Goal: Information Seeking & Learning: Learn about a topic

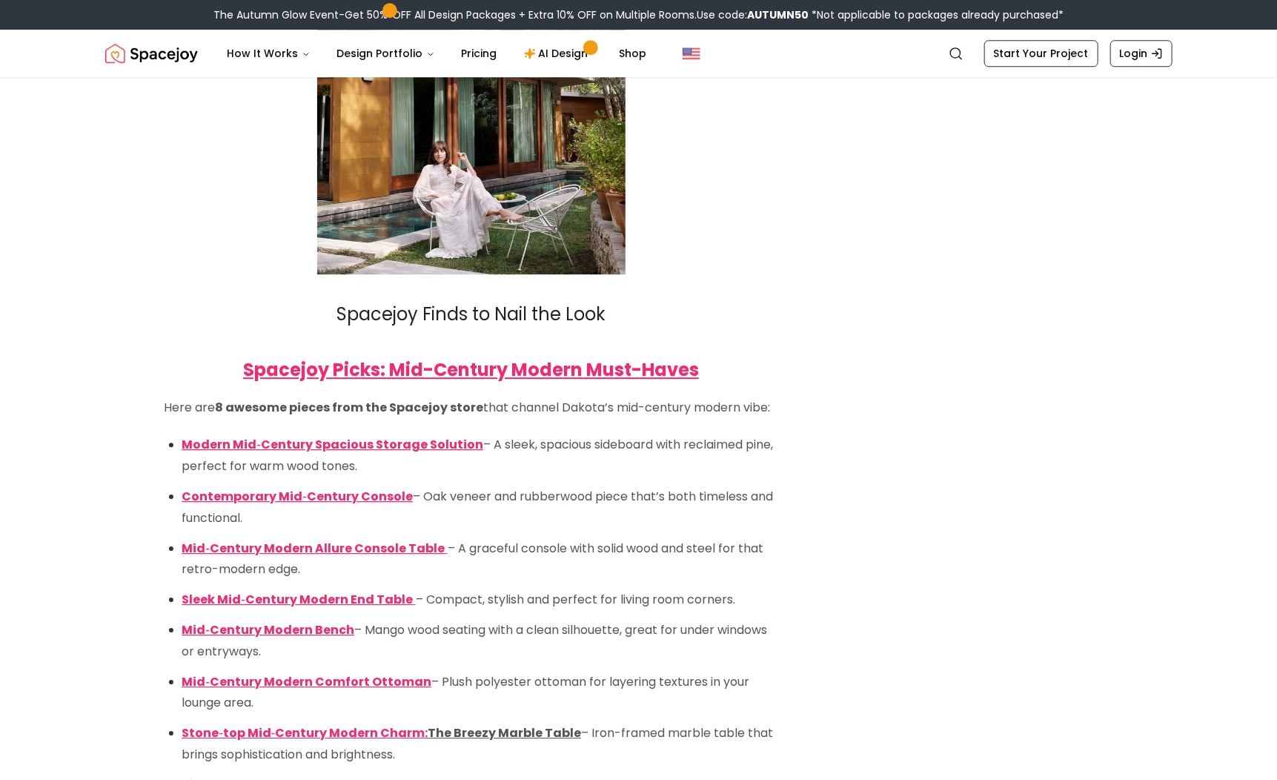
scroll to position [5187, 0]
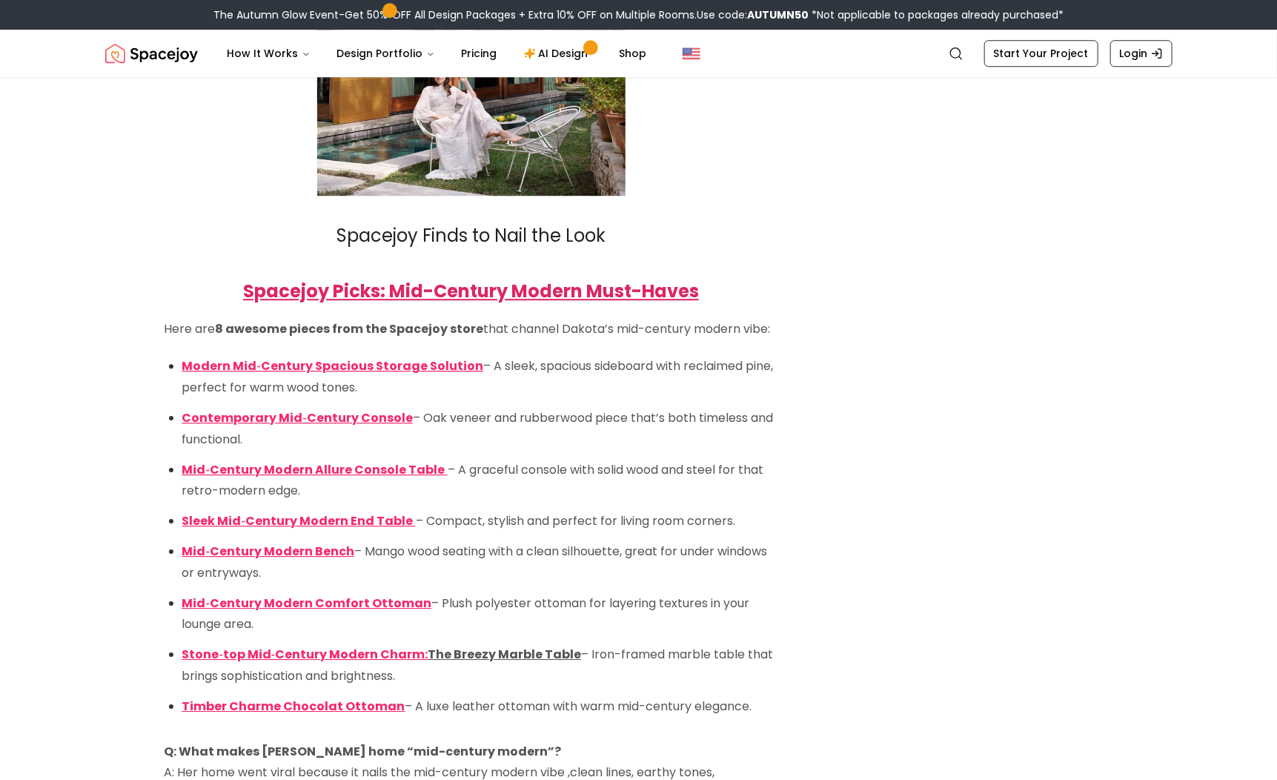
click at [662, 303] on strong "Spacejoy Picks: Mid-Century Modern Must-Haves" at bounding box center [471, 291] width 456 height 24
click at [323, 426] on span "Contemporary Mid‑Century Console" at bounding box center [297, 417] width 230 height 17
click at [317, 611] on span "Mid‑Century Modern Comfort Ottoman" at bounding box center [306, 602] width 249 height 17
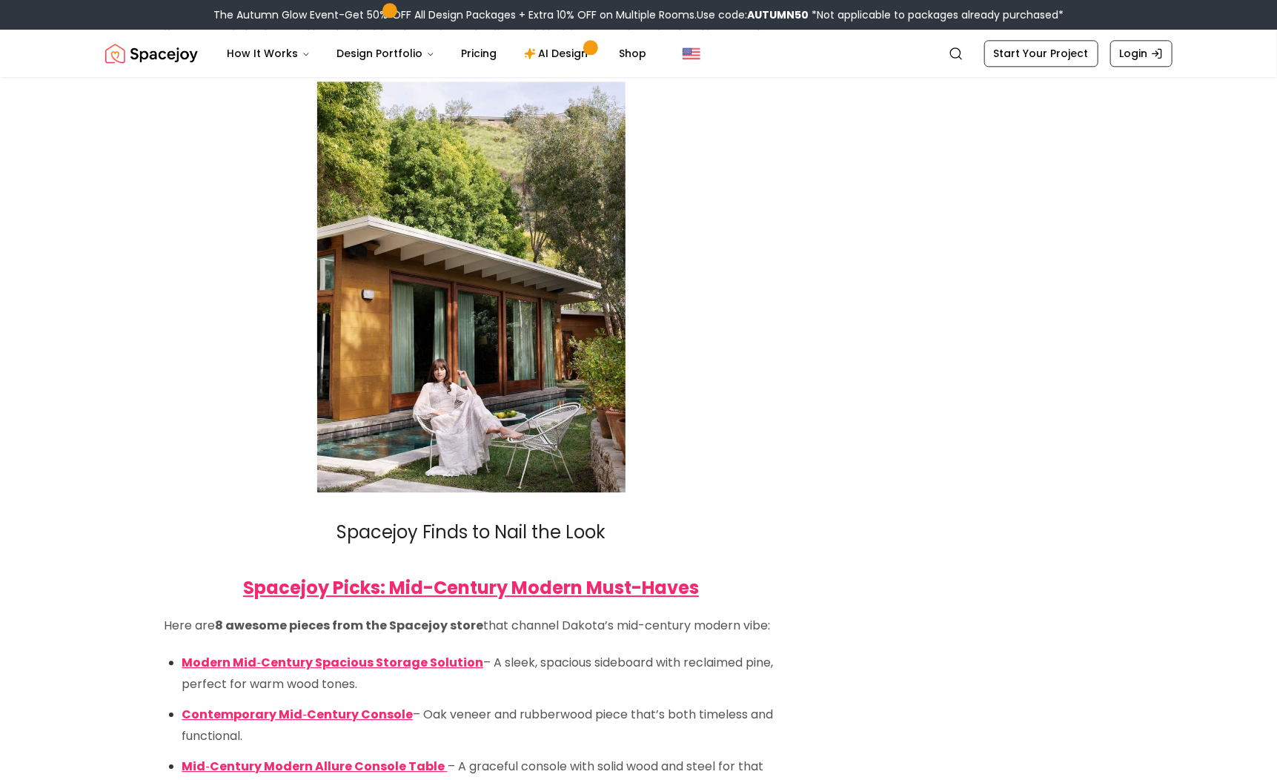
scroll to position [4891, 0]
click at [529, 395] on img at bounding box center [471, 287] width 308 height 411
click at [514, 406] on img at bounding box center [471, 287] width 308 height 411
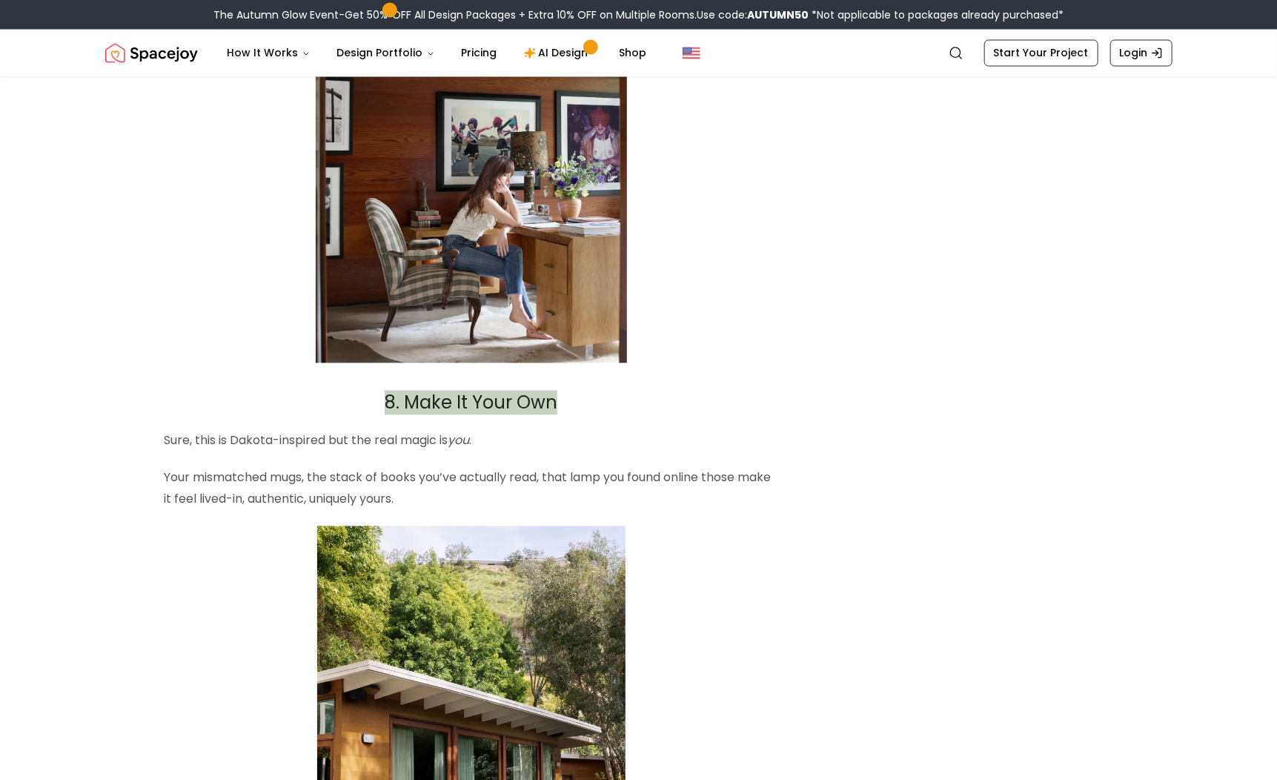
scroll to position [4372, 0]
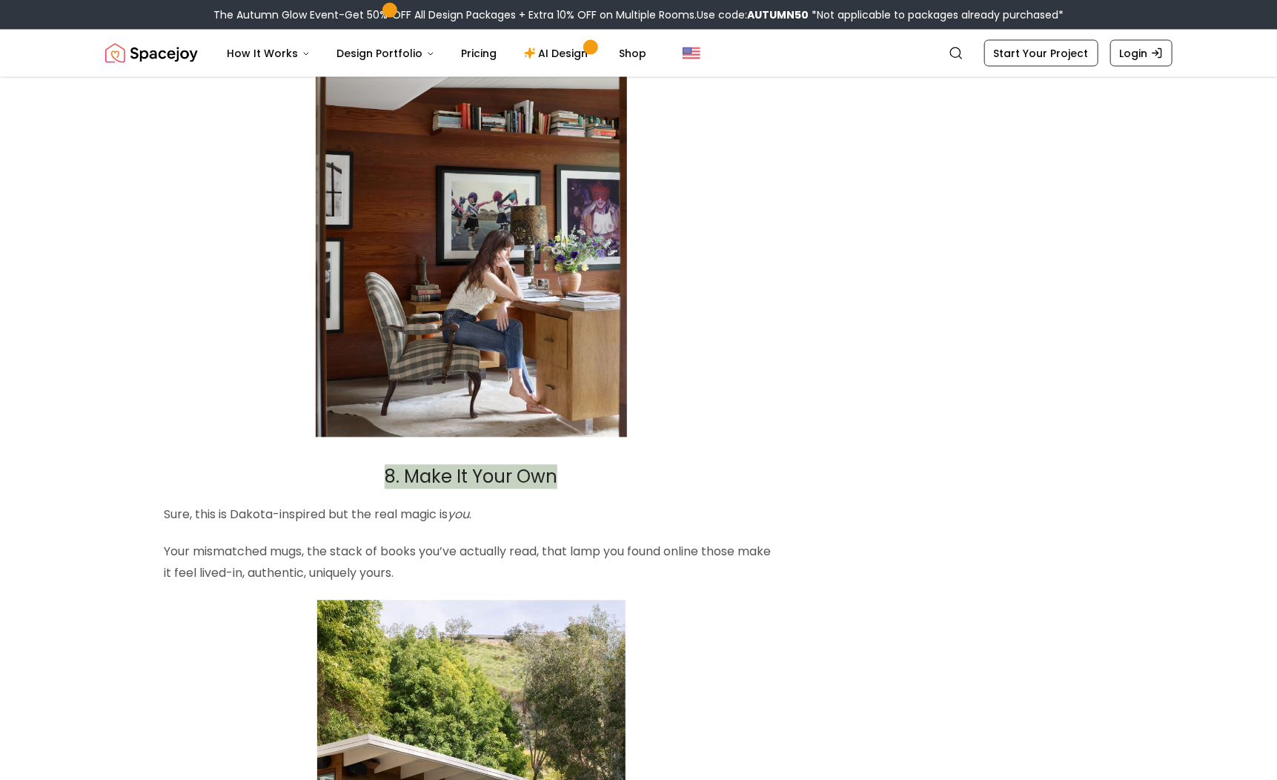
click at [509, 339] on img at bounding box center [471, 229] width 311 height 415
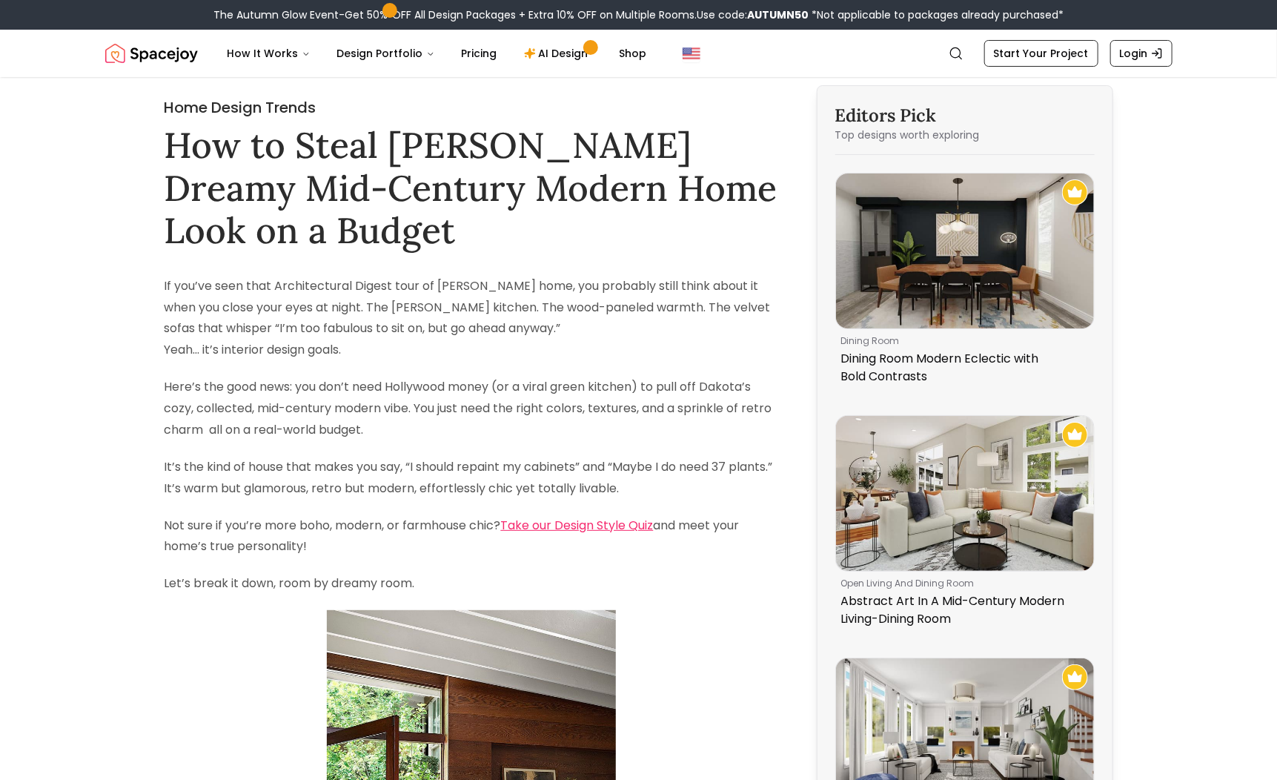
scroll to position [0, 0]
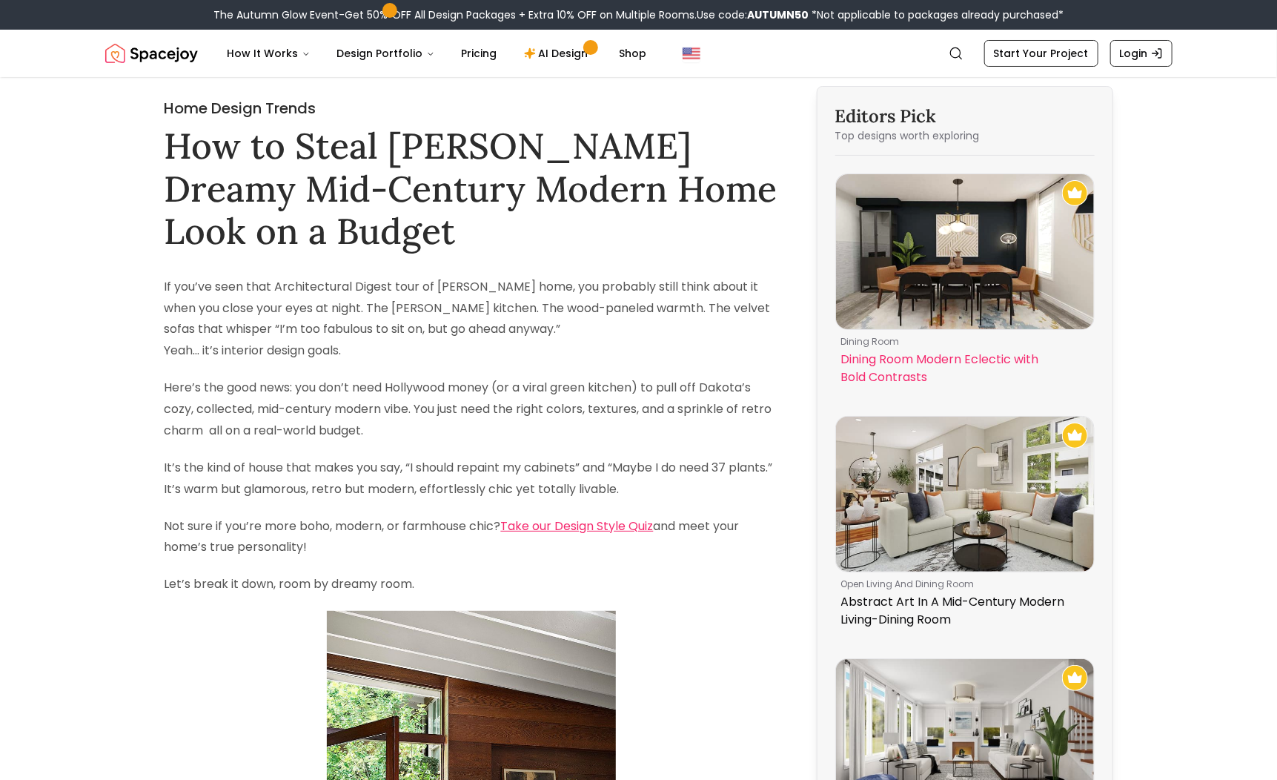
click at [891, 365] on p "Dining Room Modern Eclectic with Bold Contrasts" at bounding box center [962, 369] width 242 height 36
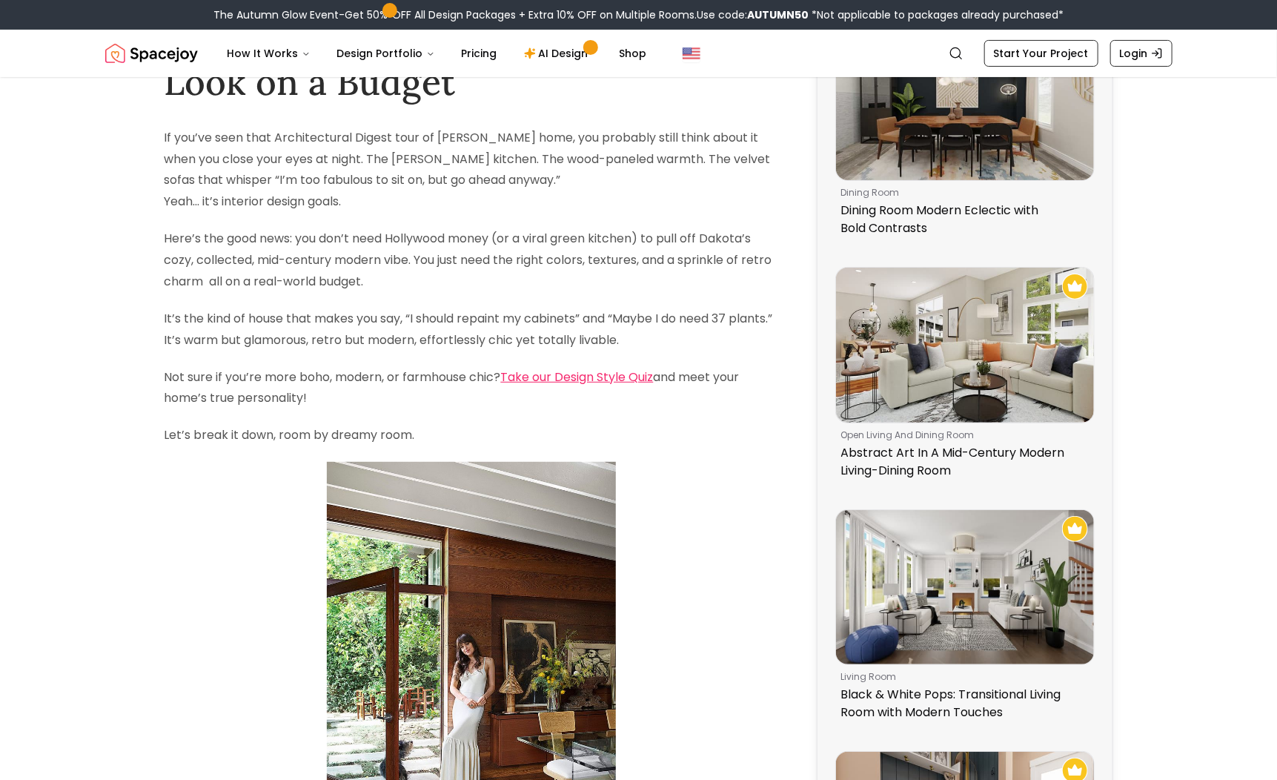
scroll to position [222, 0]
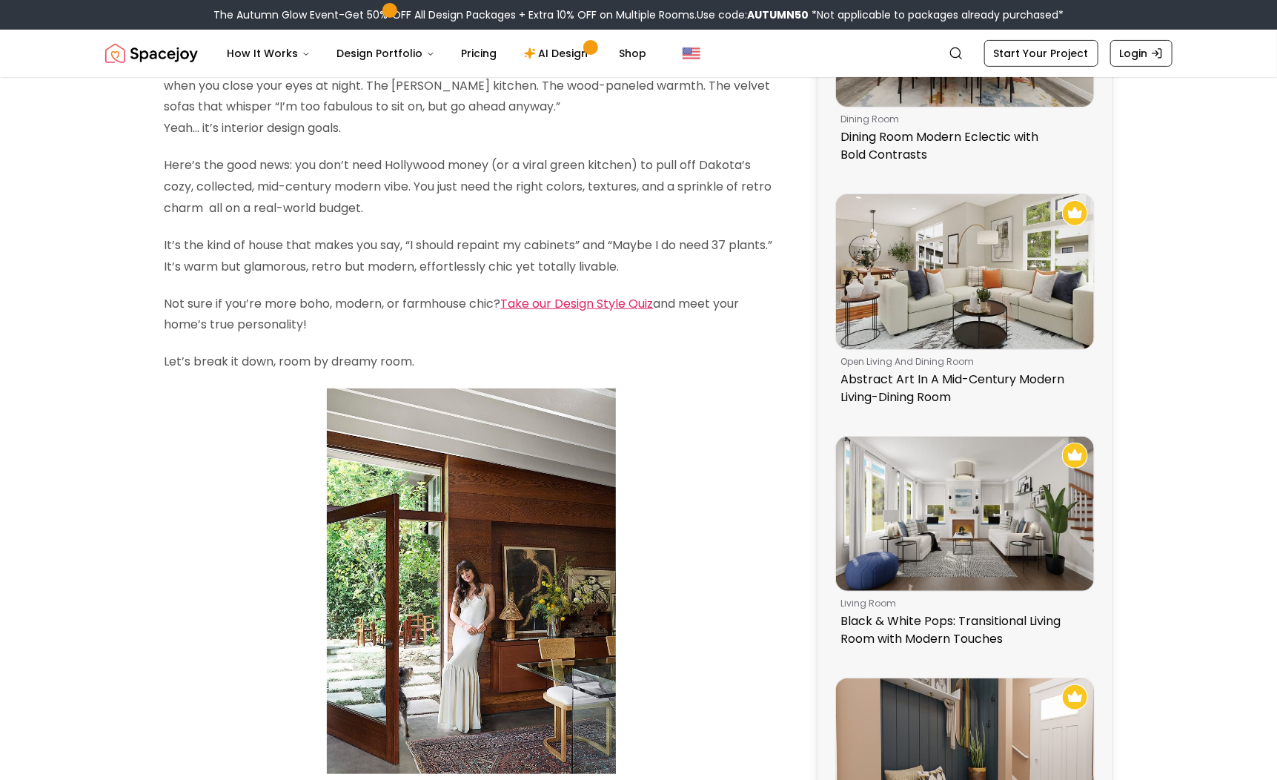
click at [631, 312] on link "Take our Design Style Quiz" at bounding box center [577, 303] width 153 height 17
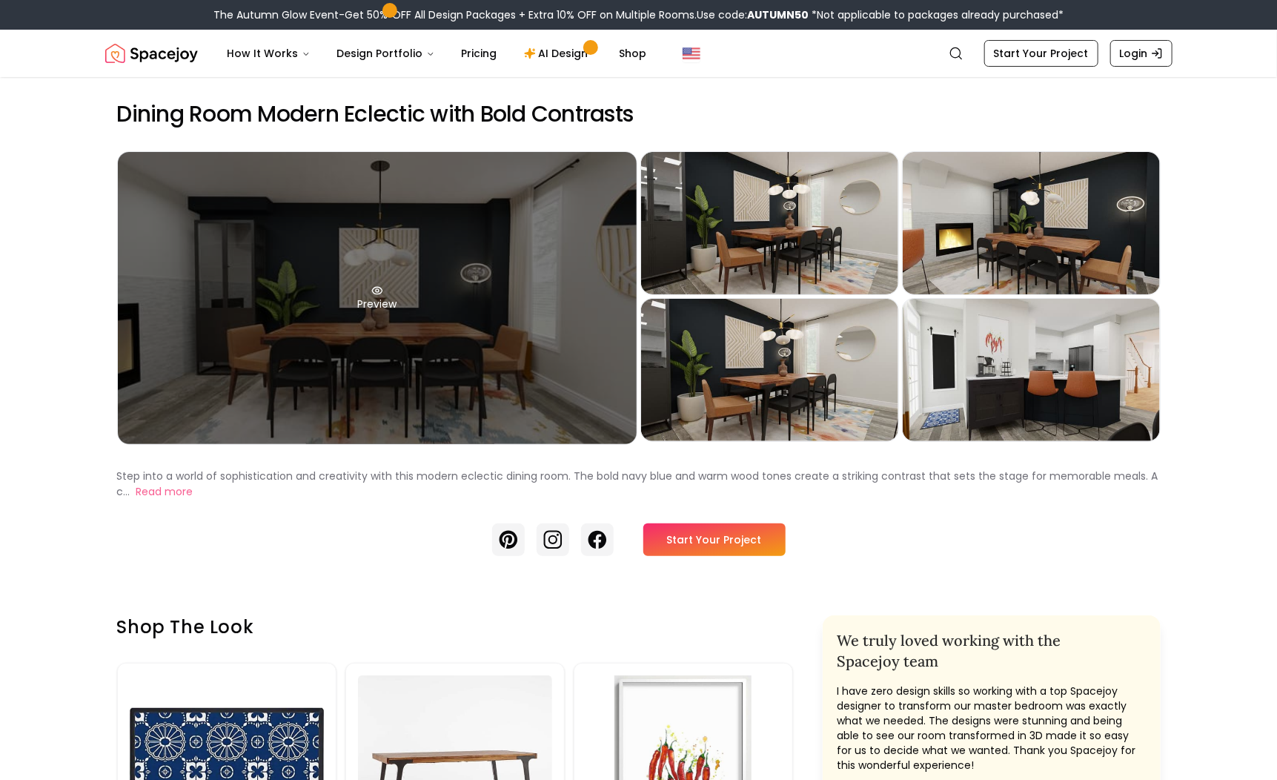
click at [531, 316] on div "Preview" at bounding box center [377, 298] width 519 height 292
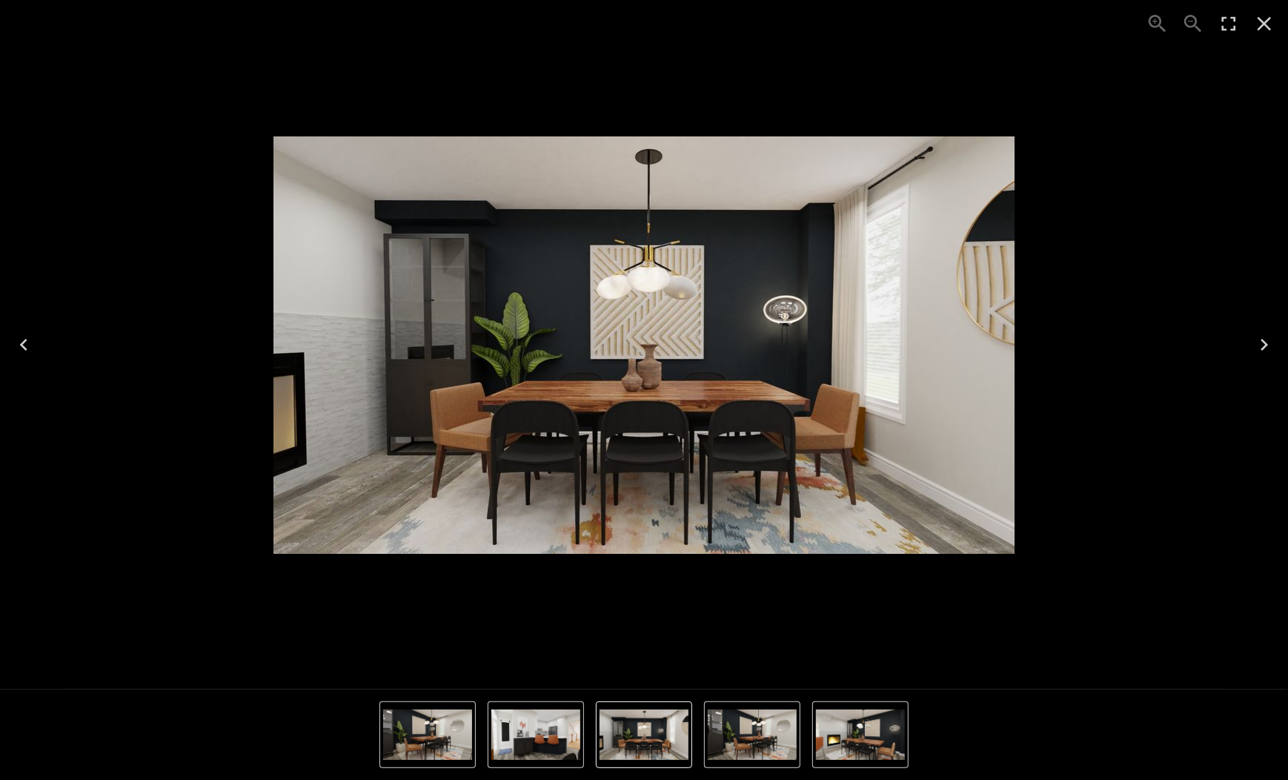
click at [1266, 346] on icon "Next" at bounding box center [1264, 345] width 24 height 24
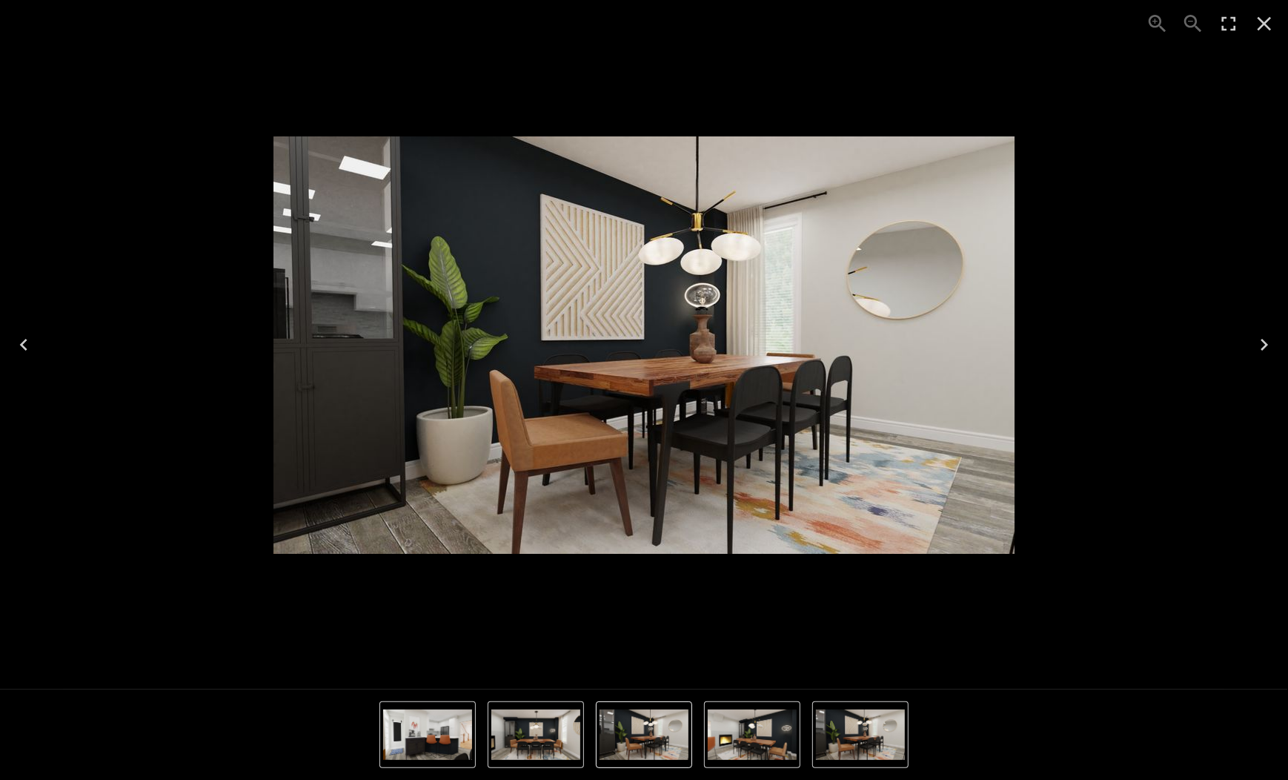
click at [1266, 346] on icon "Next" at bounding box center [1264, 345] width 24 height 24
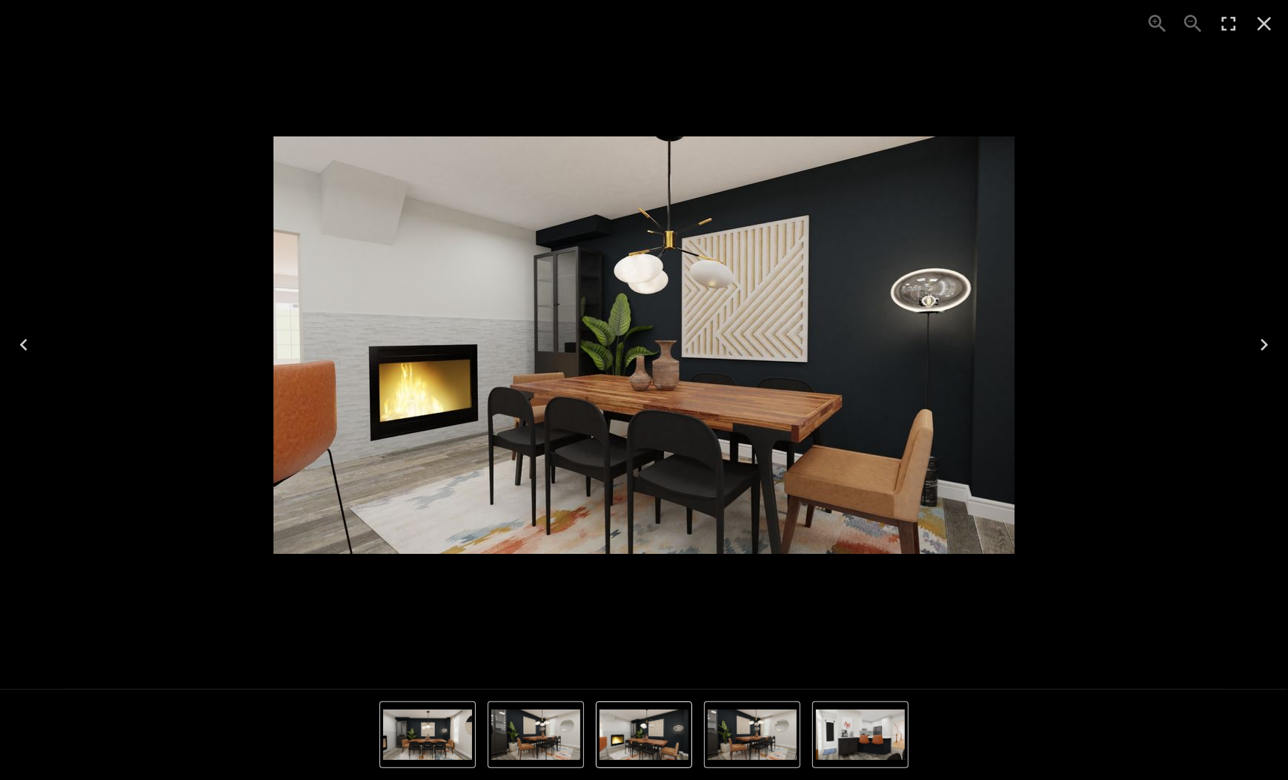
click at [1266, 346] on icon "Next" at bounding box center [1264, 345] width 24 height 24
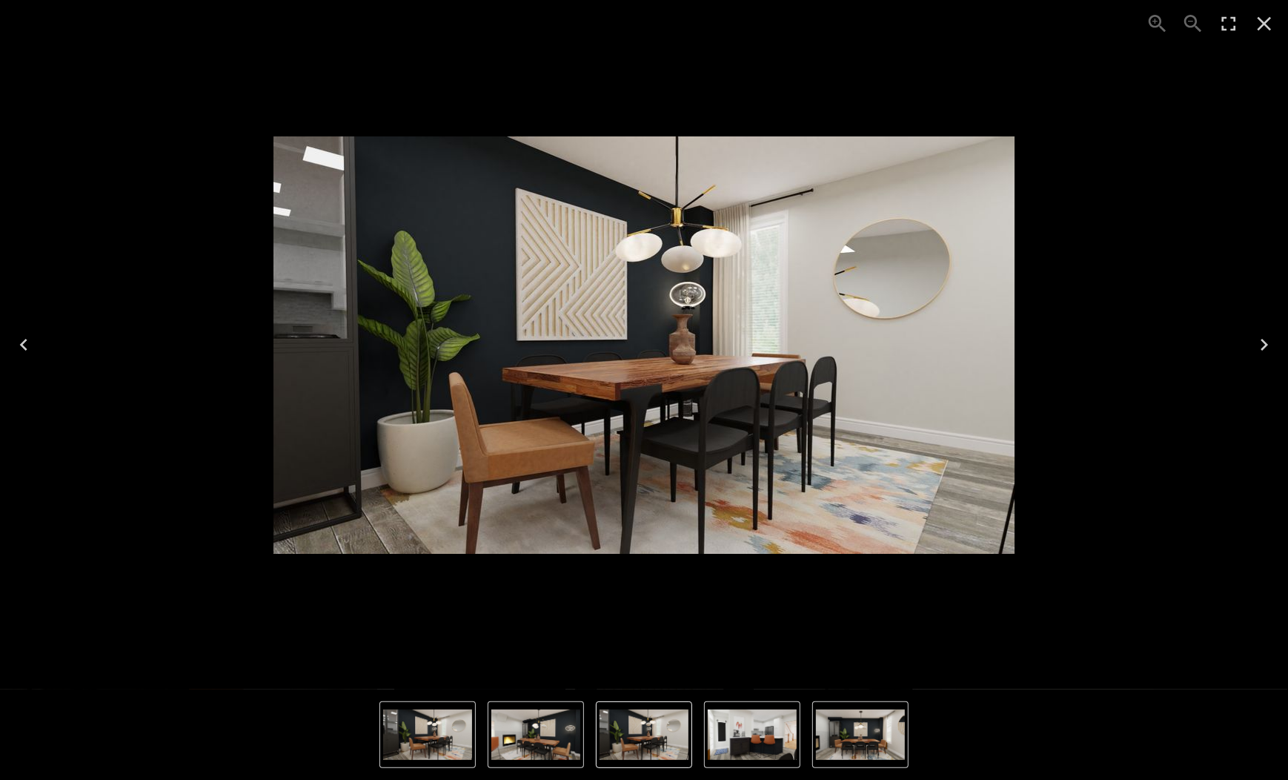
click at [1266, 346] on icon "Next" at bounding box center [1264, 345] width 24 height 24
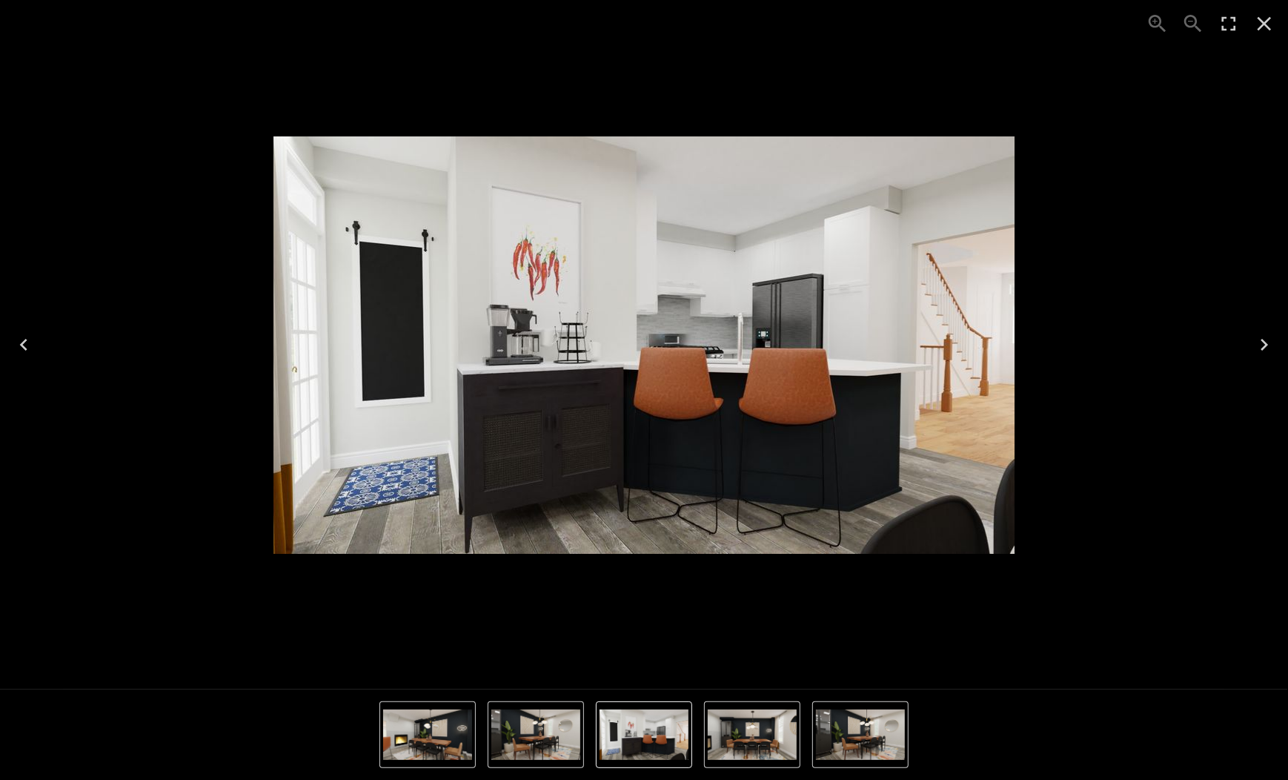
click at [1267, 346] on icon "Next" at bounding box center [1264, 345] width 24 height 24
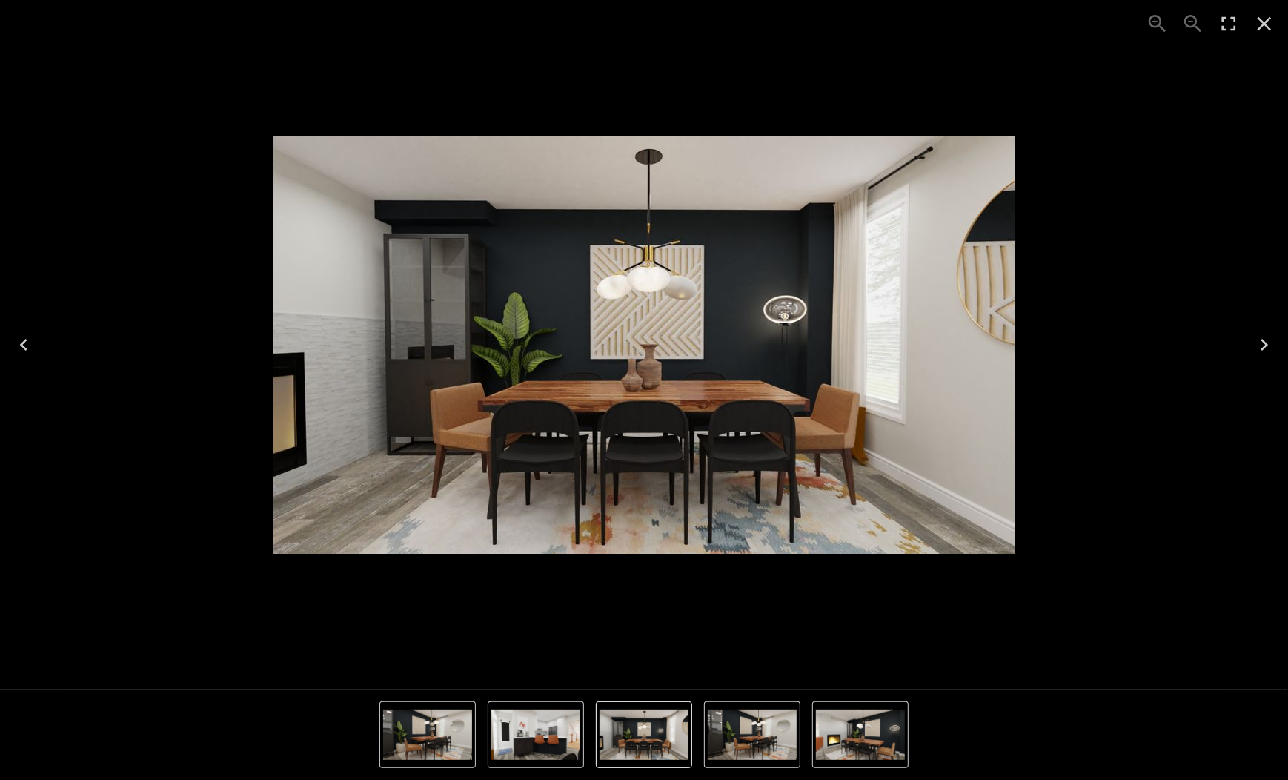
click at [1267, 346] on icon "Next" at bounding box center [1264, 345] width 24 height 24
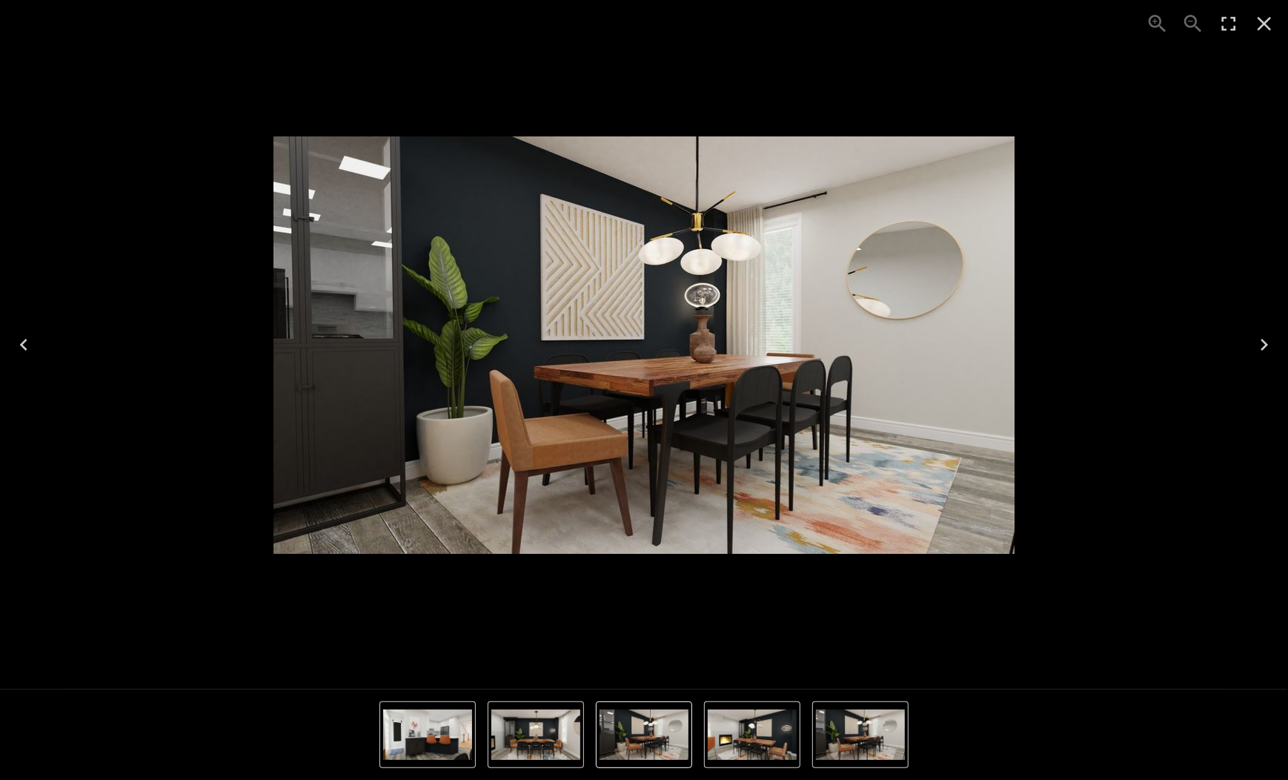
click at [1267, 346] on icon "Next" at bounding box center [1264, 345] width 24 height 24
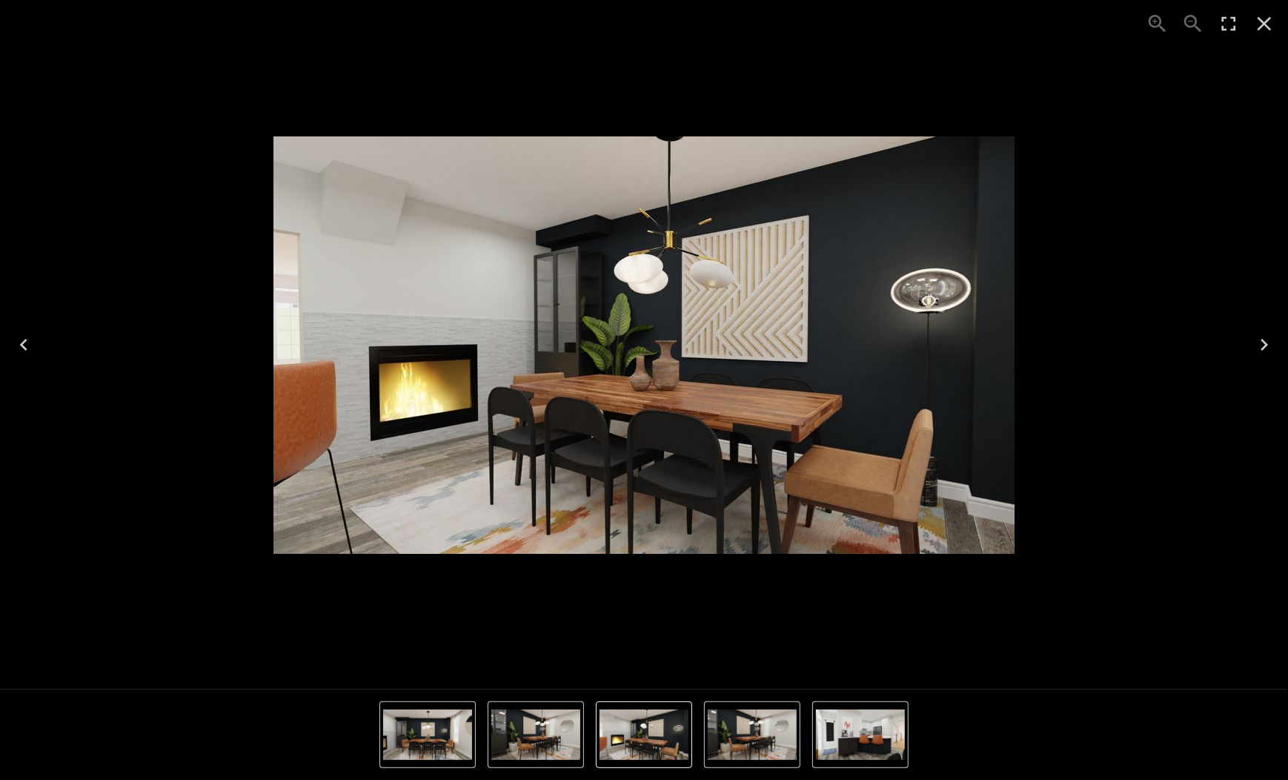
click at [1269, 30] on icon "Close" at bounding box center [1264, 24] width 24 height 24
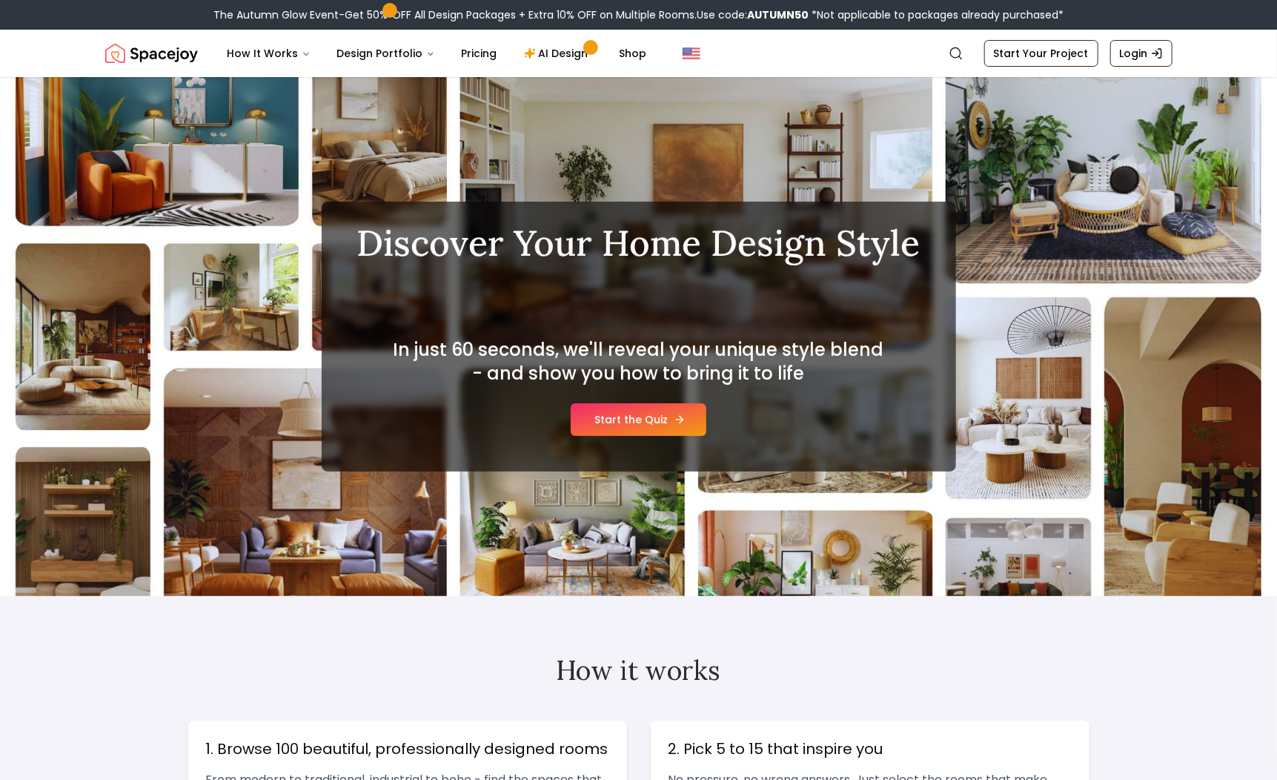
click at [650, 418] on link "Start the Quiz" at bounding box center [639, 419] width 136 height 33
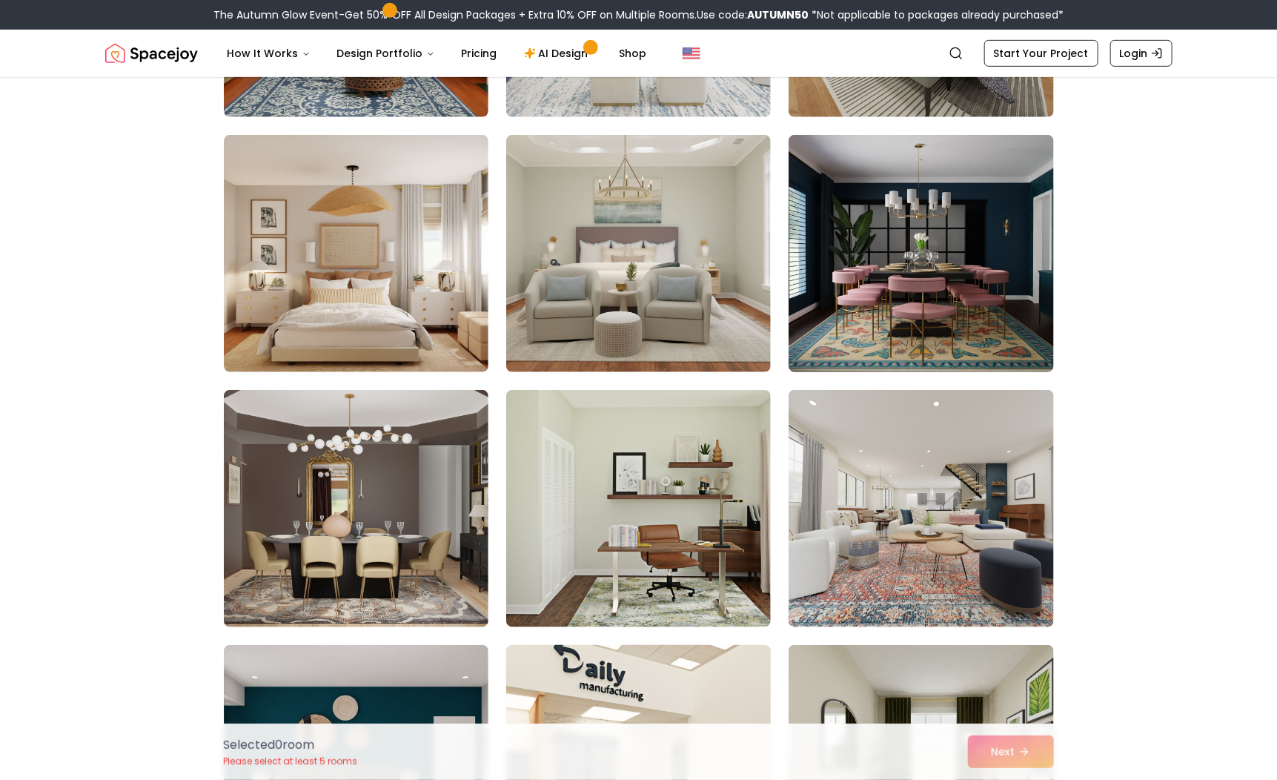
scroll to position [3261, 0]
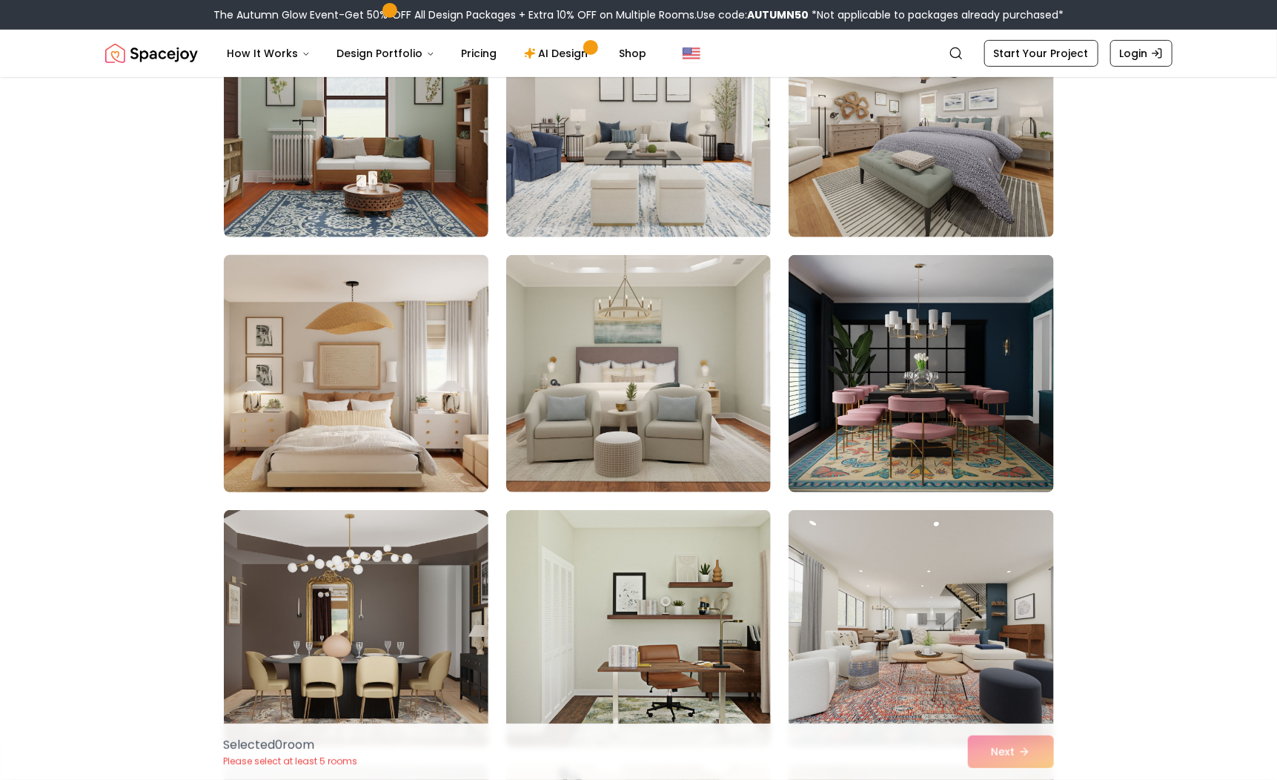
click at [428, 357] on img at bounding box center [356, 373] width 278 height 249
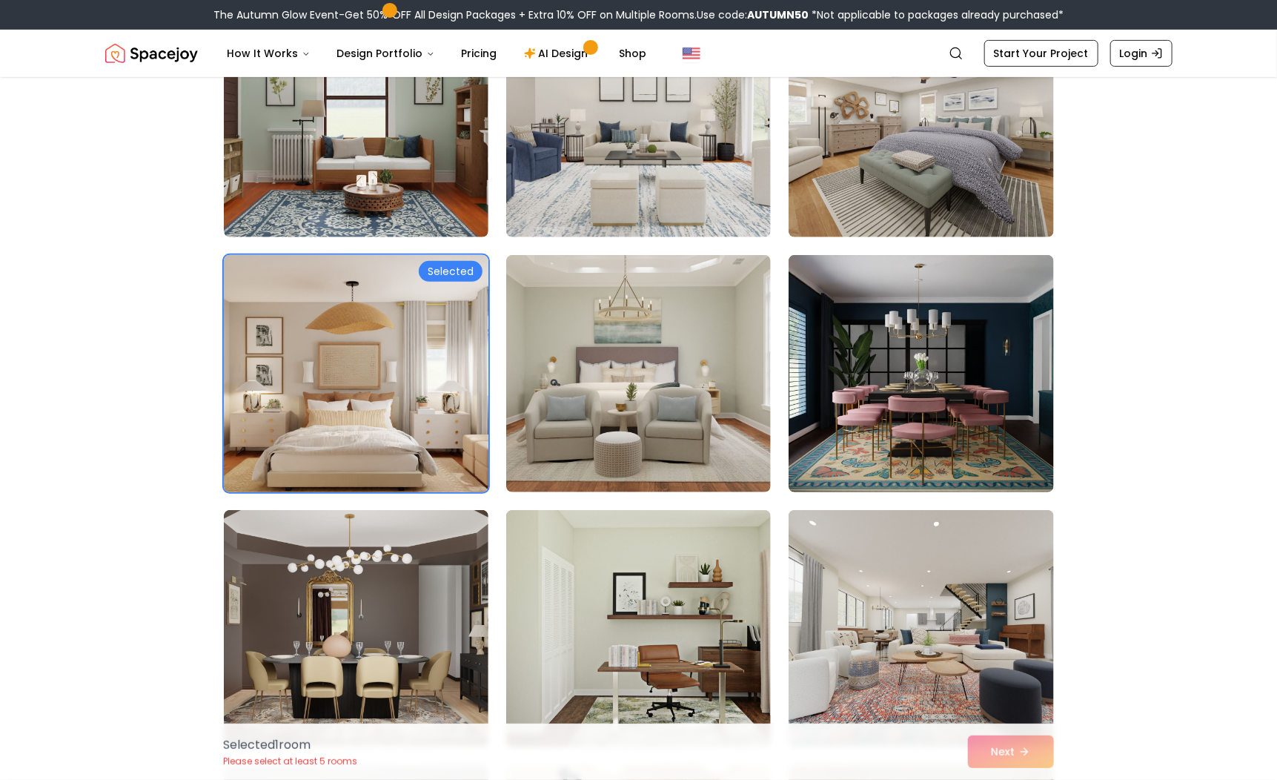
click at [449, 272] on div "Selected" at bounding box center [451, 271] width 64 height 21
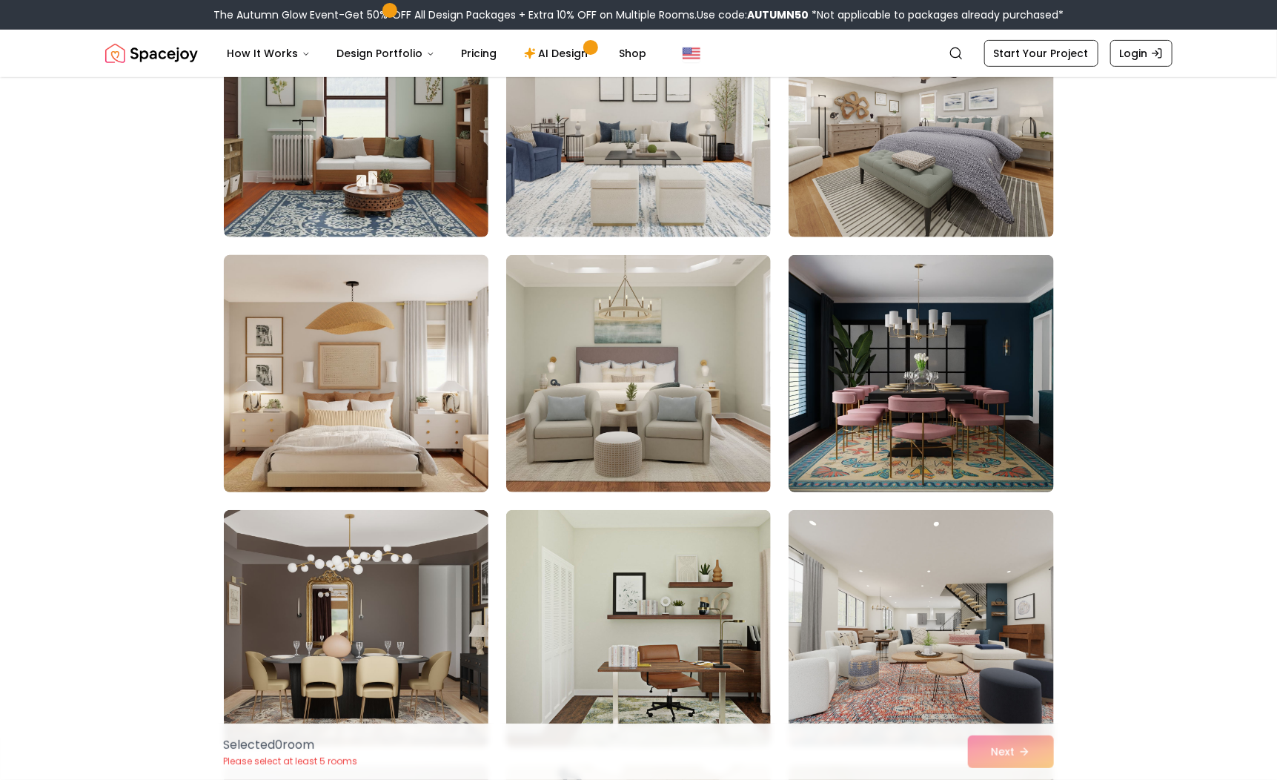
click at [423, 348] on img at bounding box center [356, 373] width 278 height 249
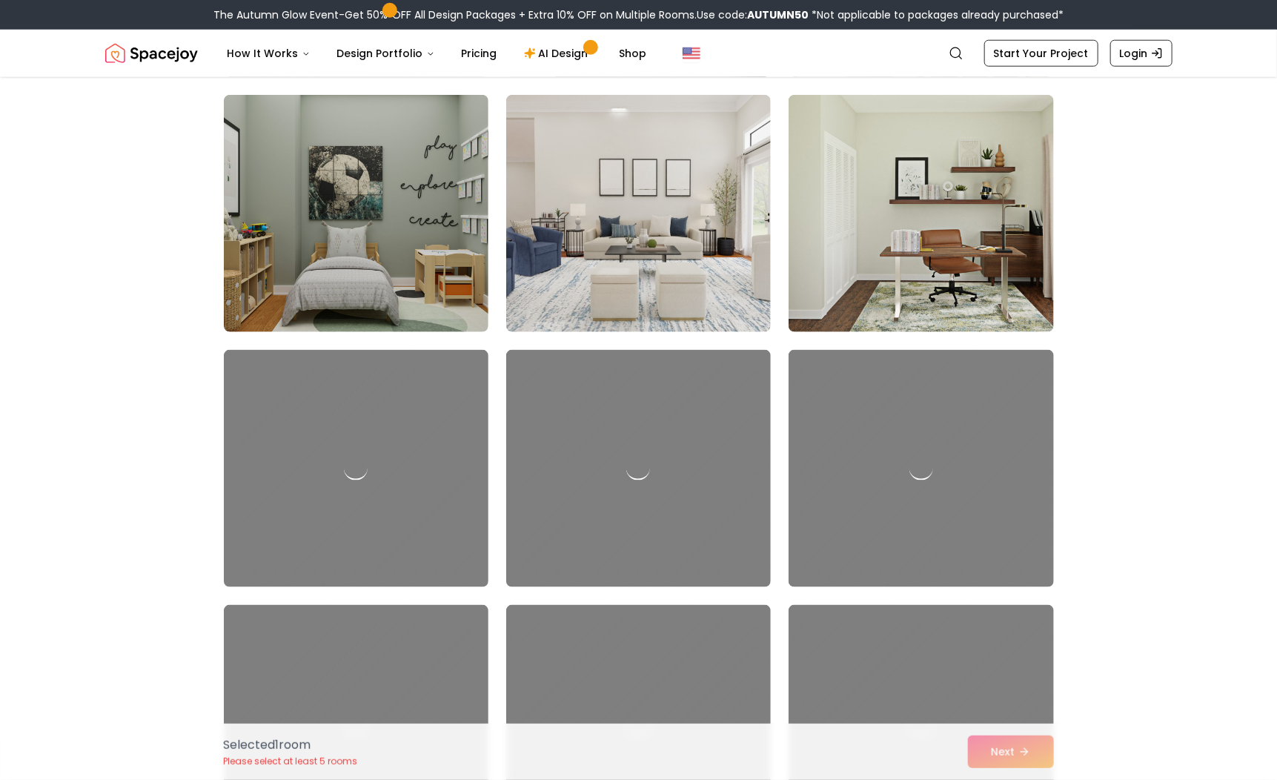
scroll to position [6818, 0]
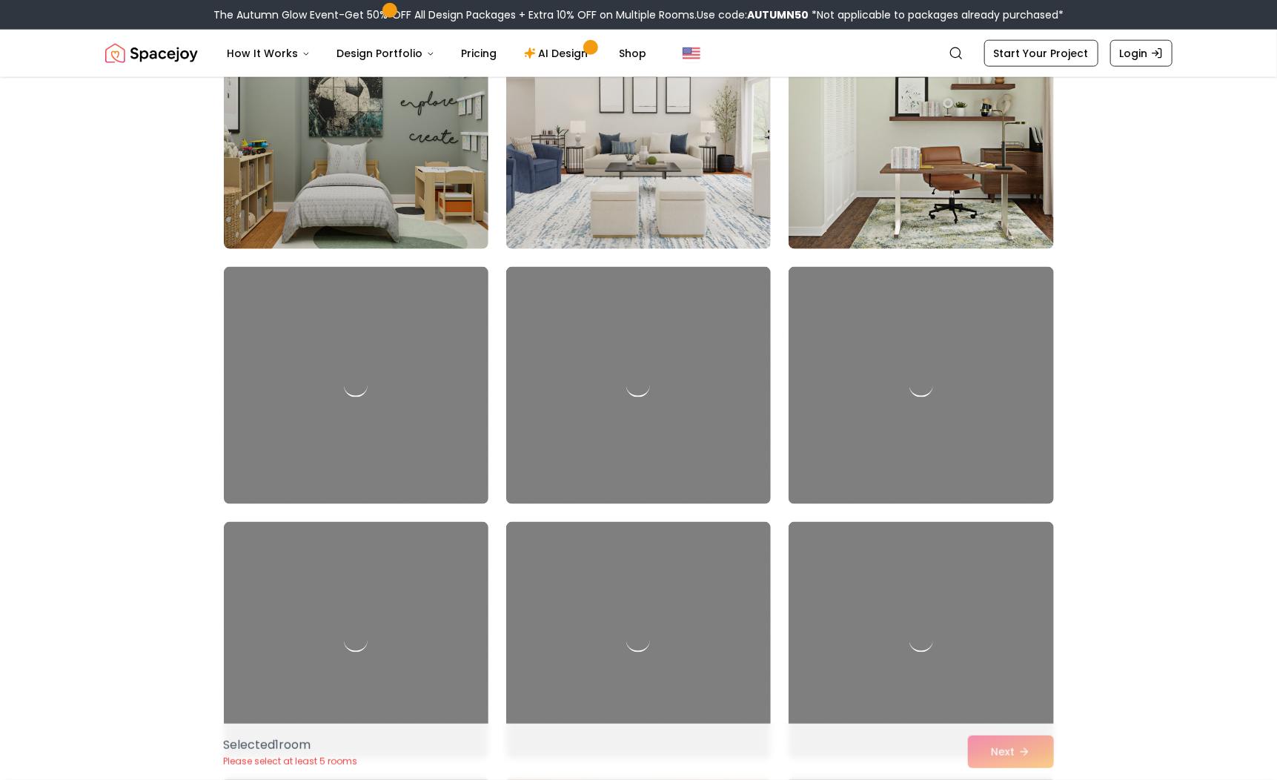
click at [998, 754] on div "Selected 1 room Please select at least 5 rooms Next" at bounding box center [639, 751] width 854 height 56
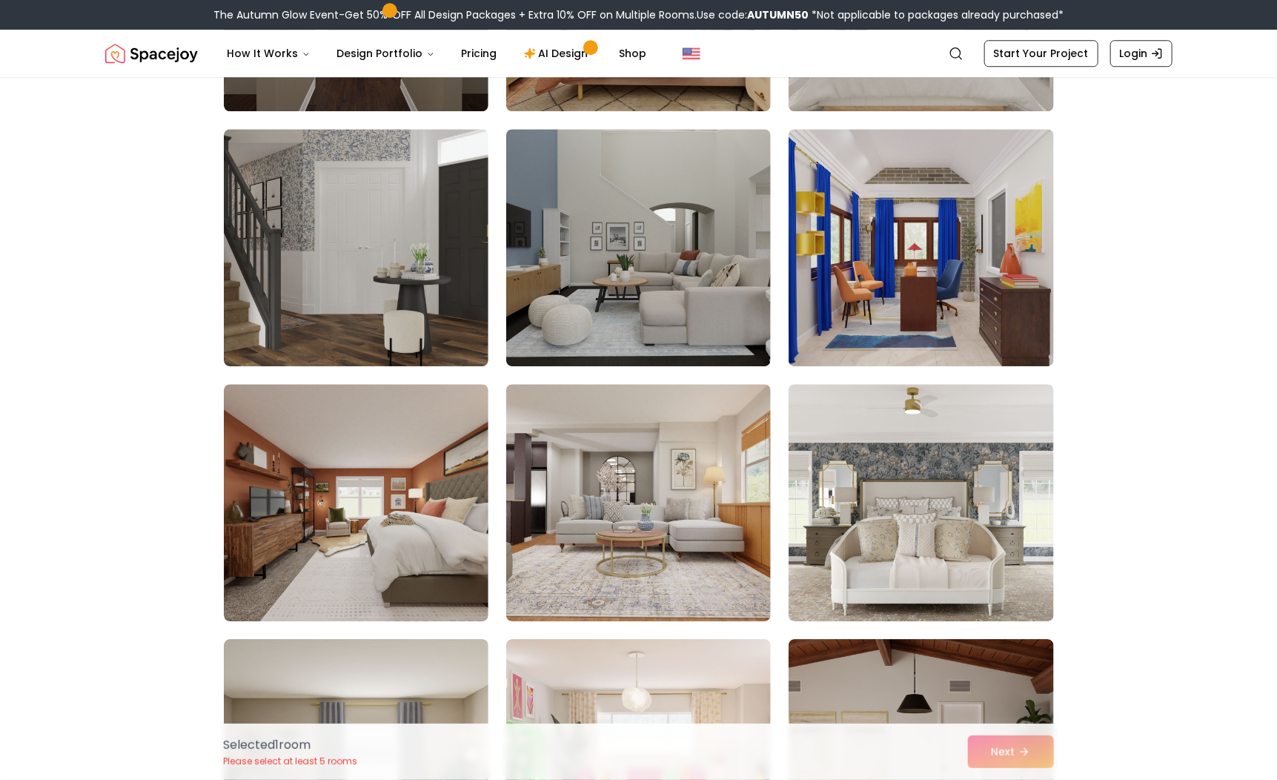
scroll to position [5187, 0]
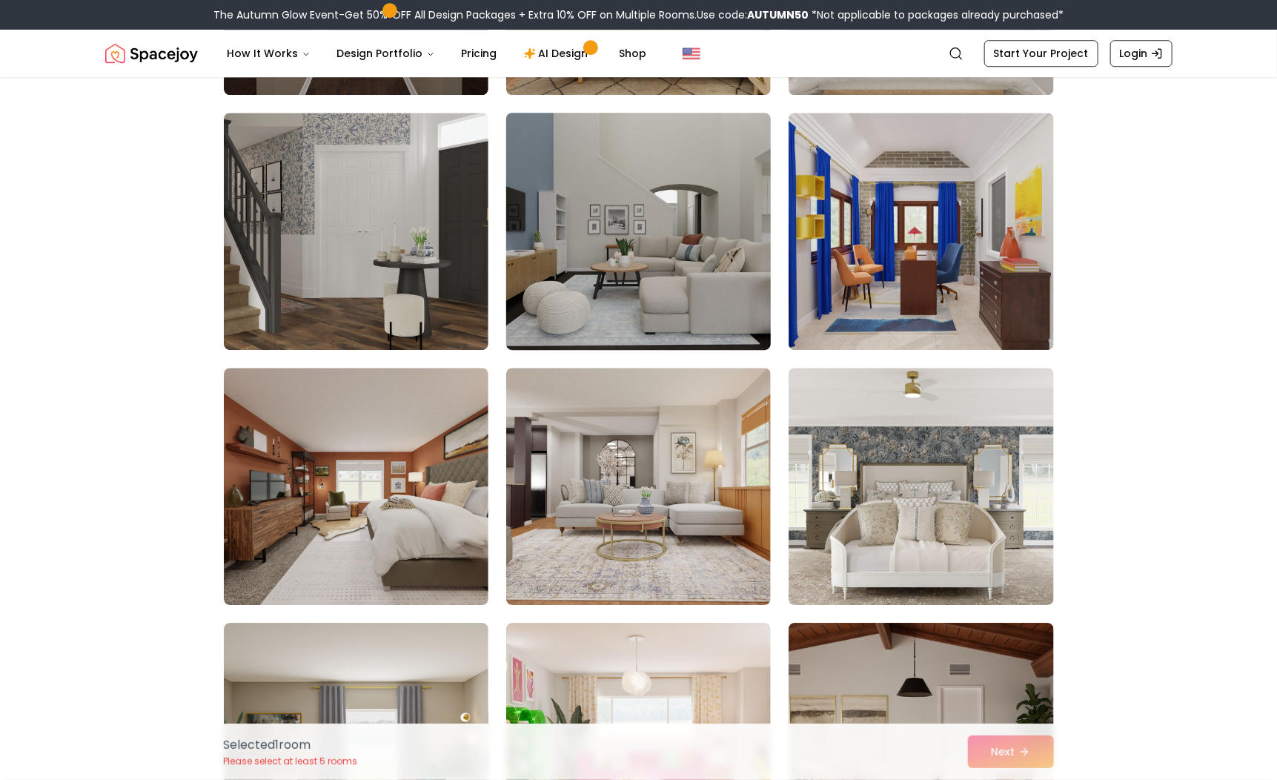
click at [654, 228] on img at bounding box center [638, 231] width 278 height 249
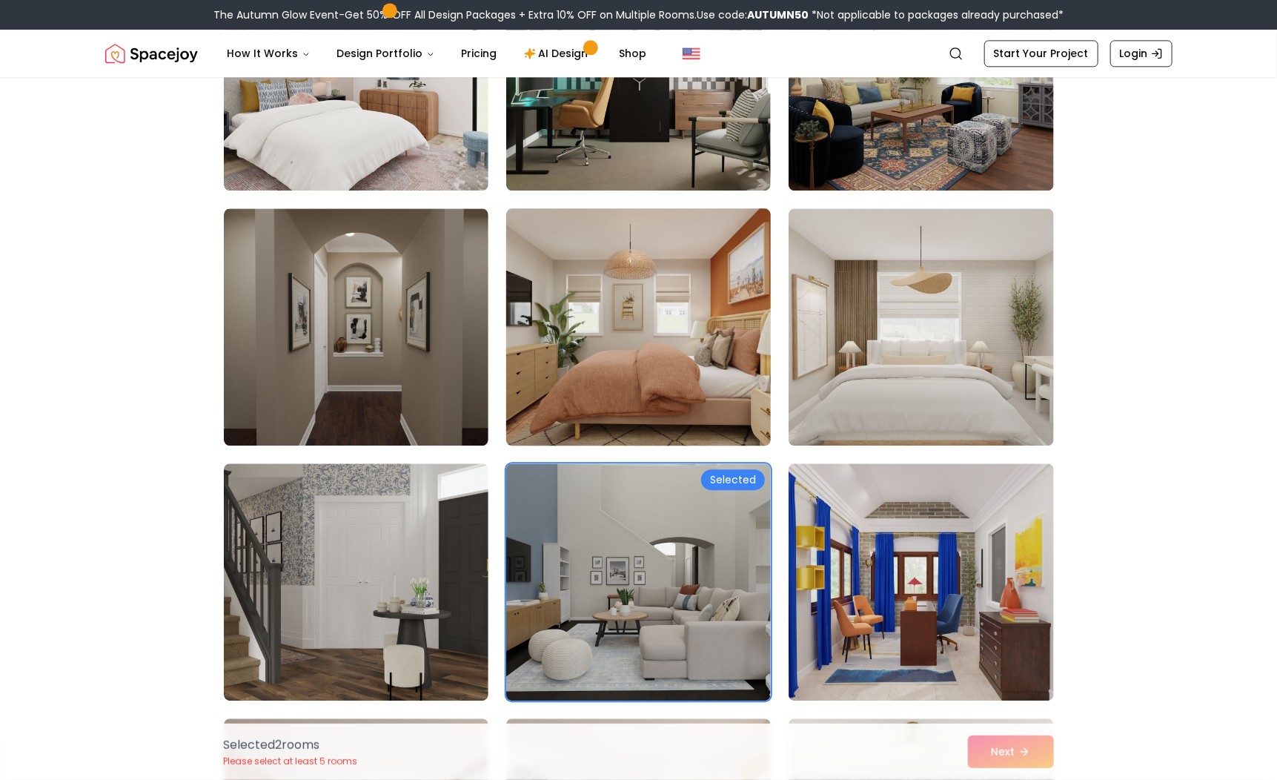
scroll to position [4817, 0]
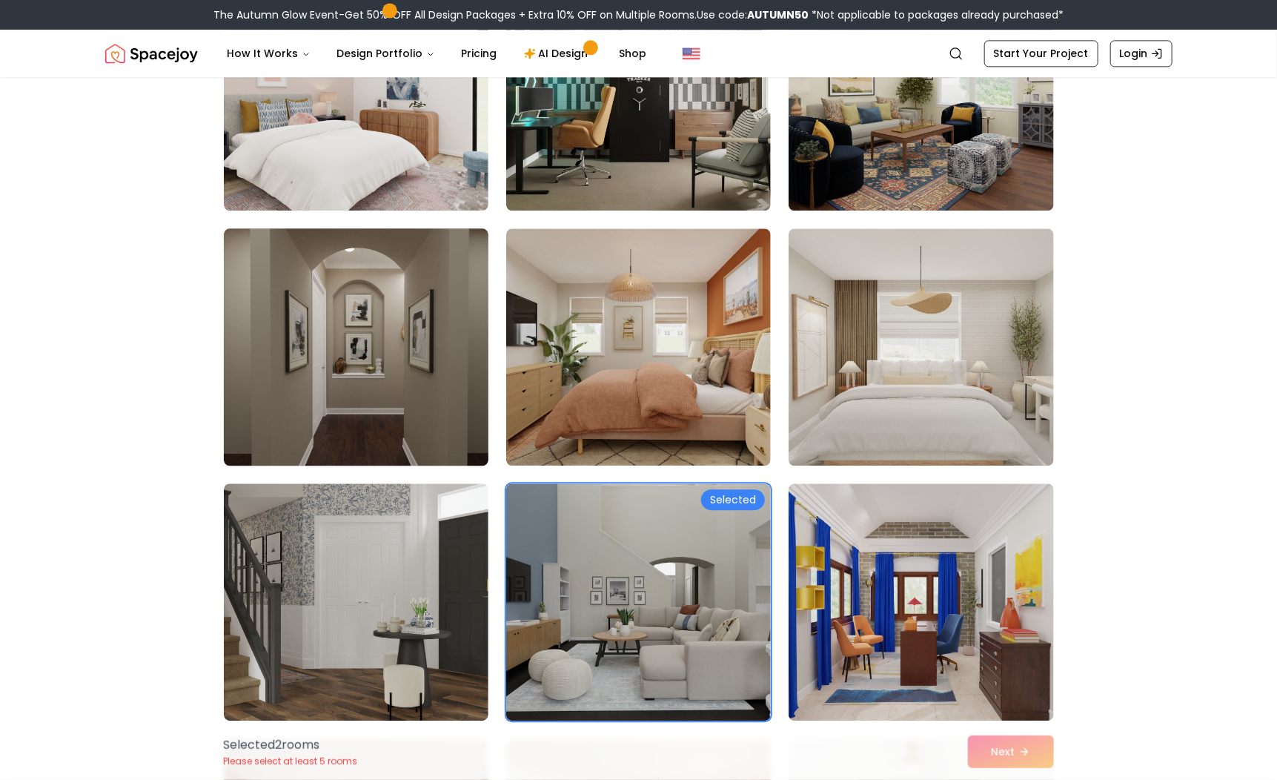
click at [414, 303] on img at bounding box center [356, 346] width 278 height 249
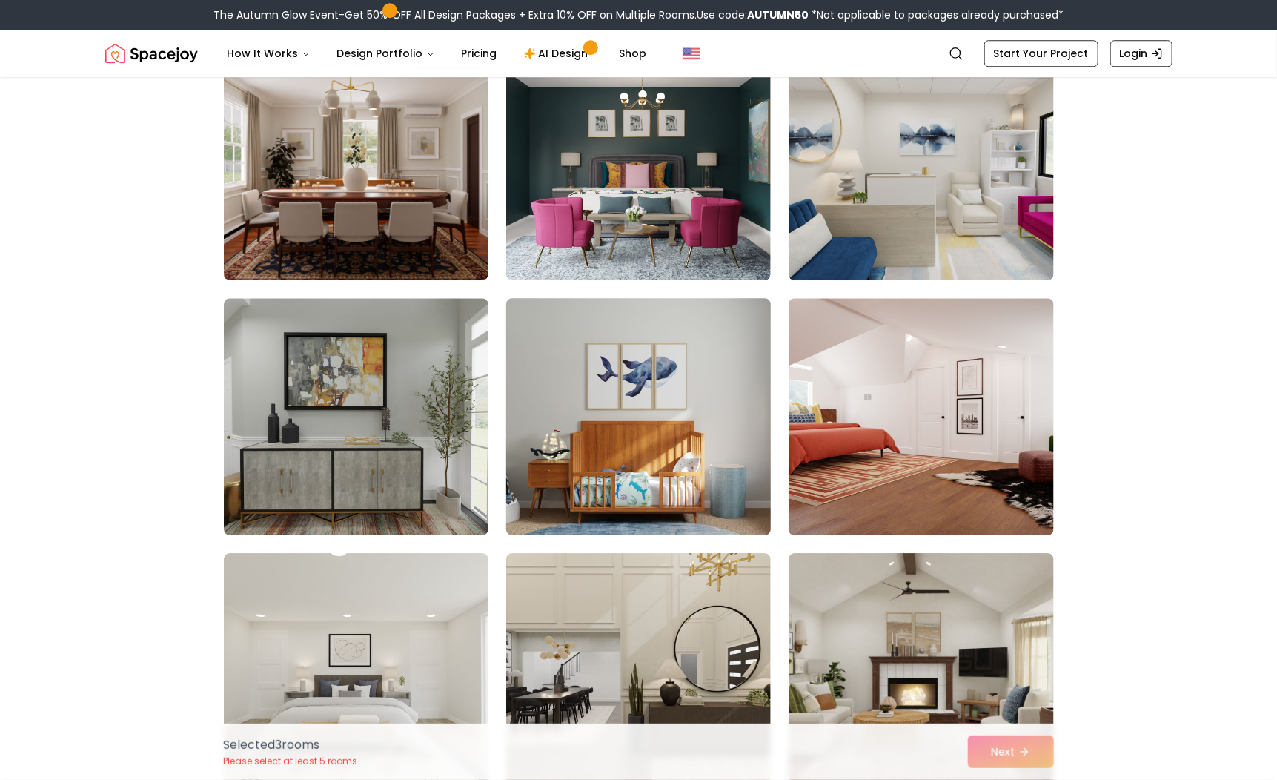
scroll to position [2001, 0]
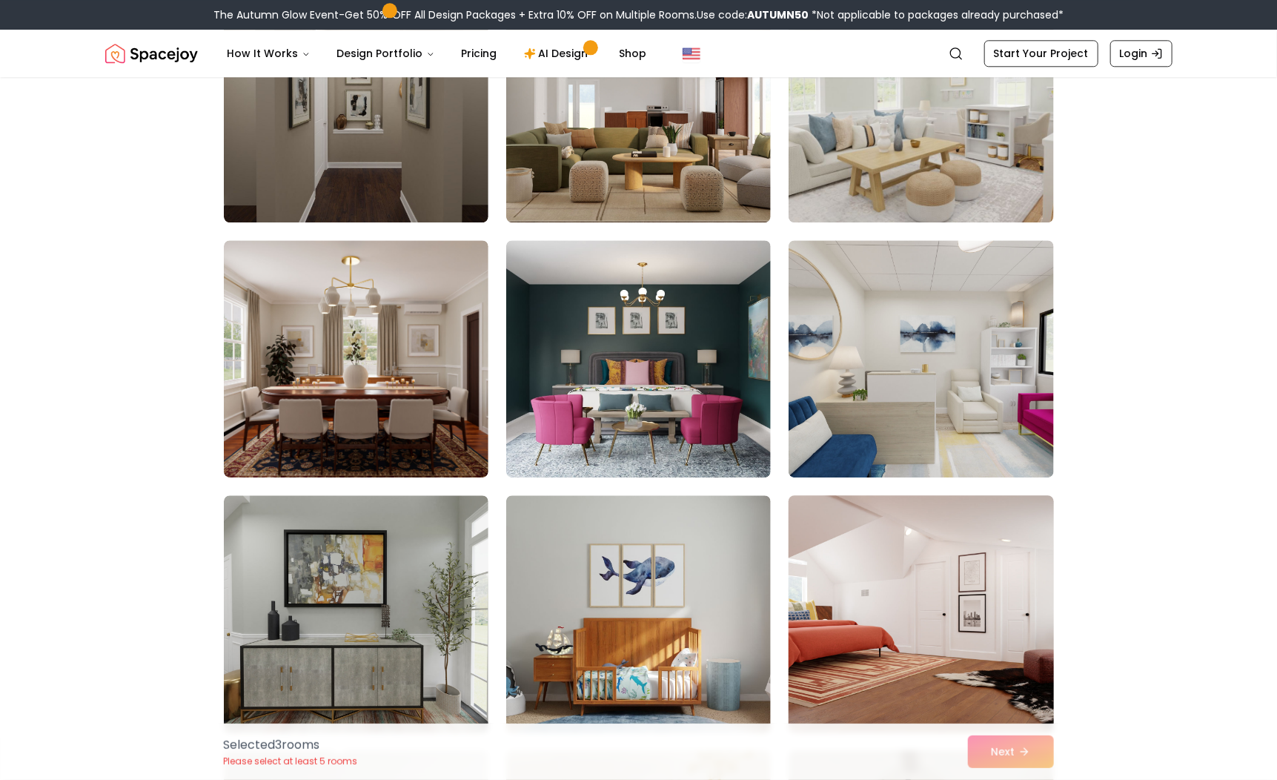
click at [846, 536] on img at bounding box center [921, 613] width 278 height 249
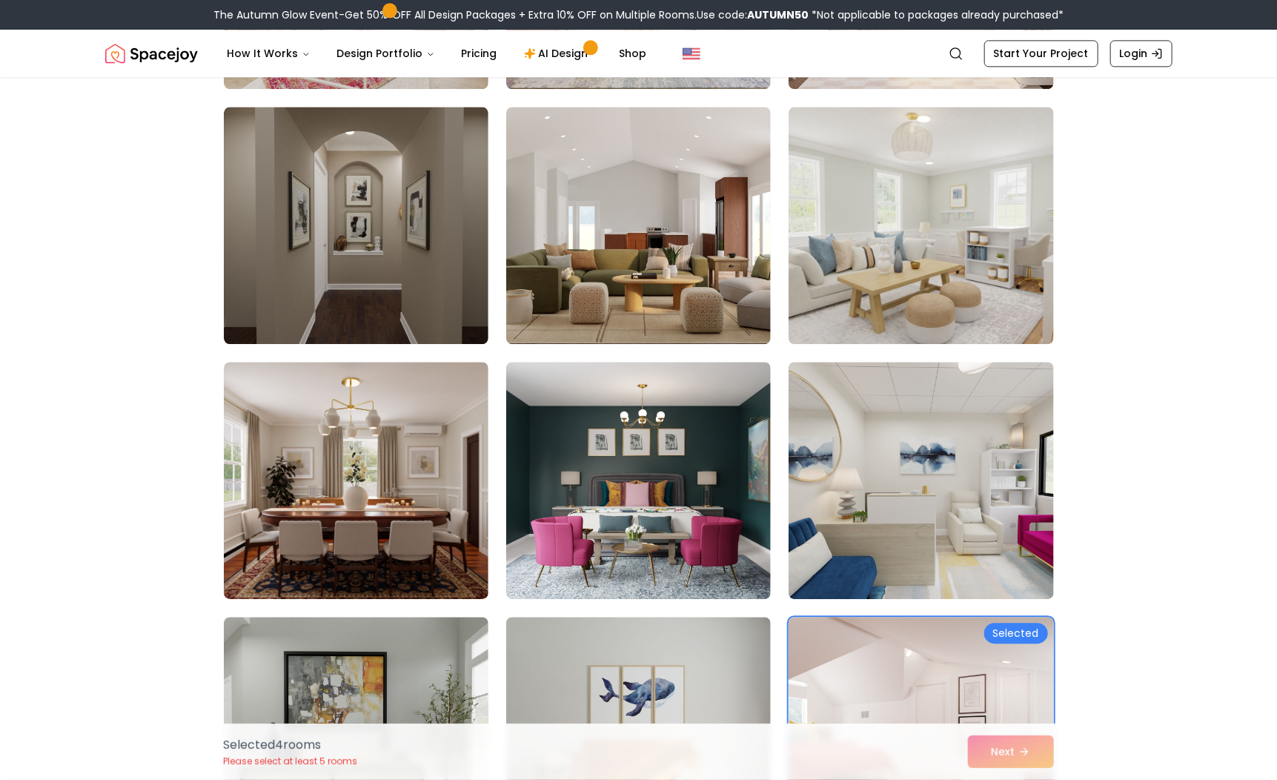
scroll to position [1630, 0]
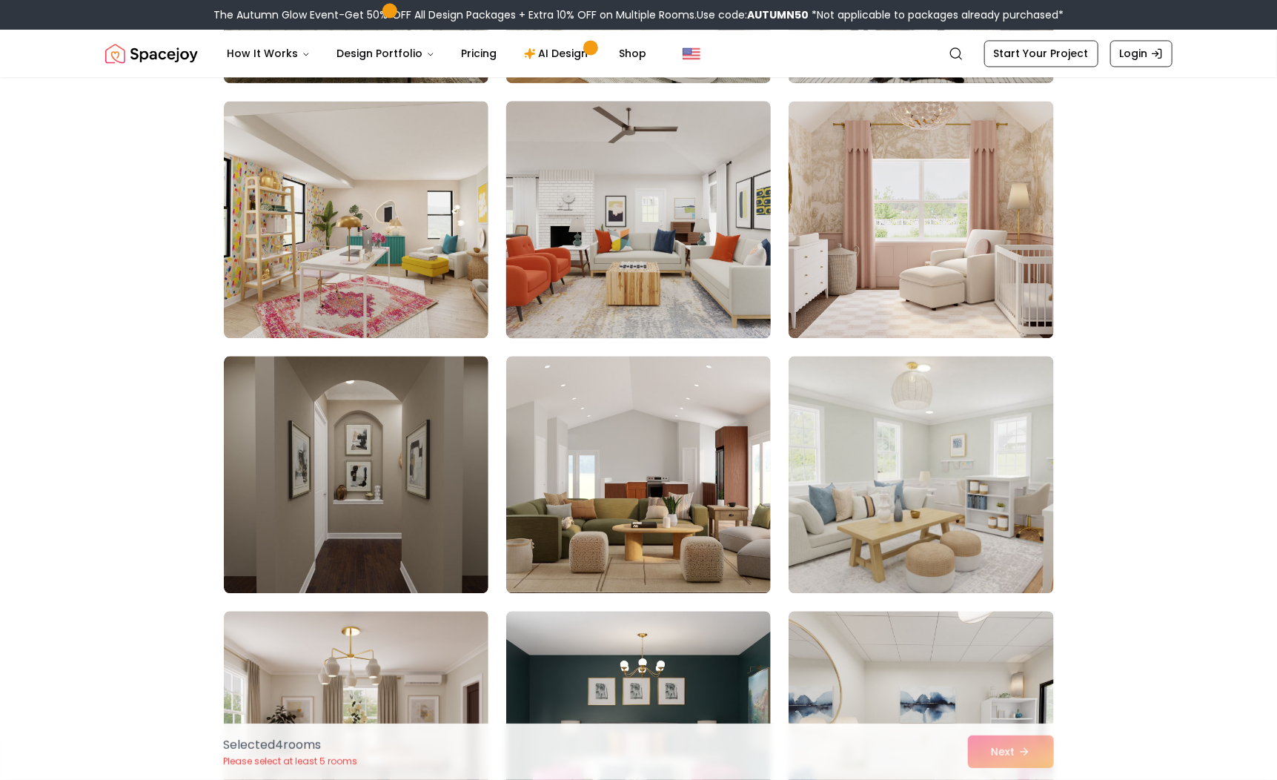
click at [642, 215] on img at bounding box center [638, 219] width 278 height 249
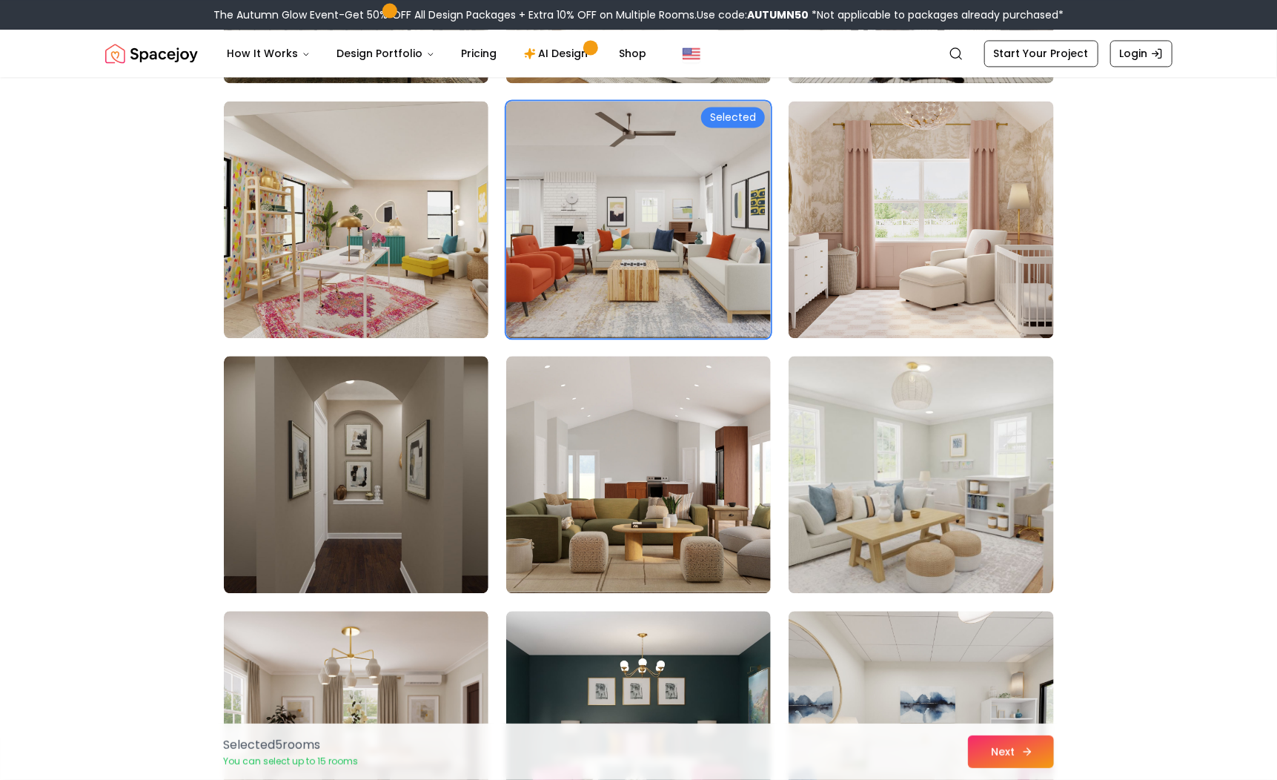
click at [1000, 754] on button "Next" at bounding box center [1011, 751] width 86 height 33
